Goal: Navigation & Orientation: Find specific page/section

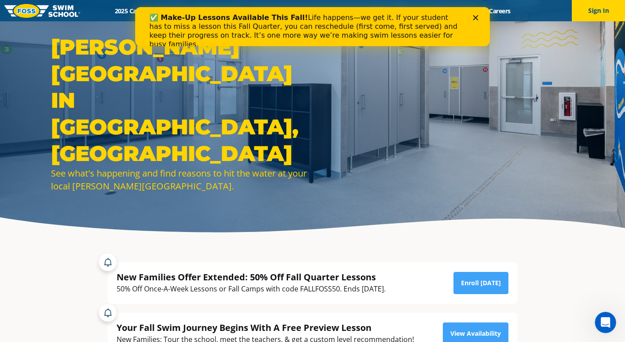
click at [28, 10] on img at bounding box center [42, 11] width 76 height 14
